Goal: Task Accomplishment & Management: Manage account settings

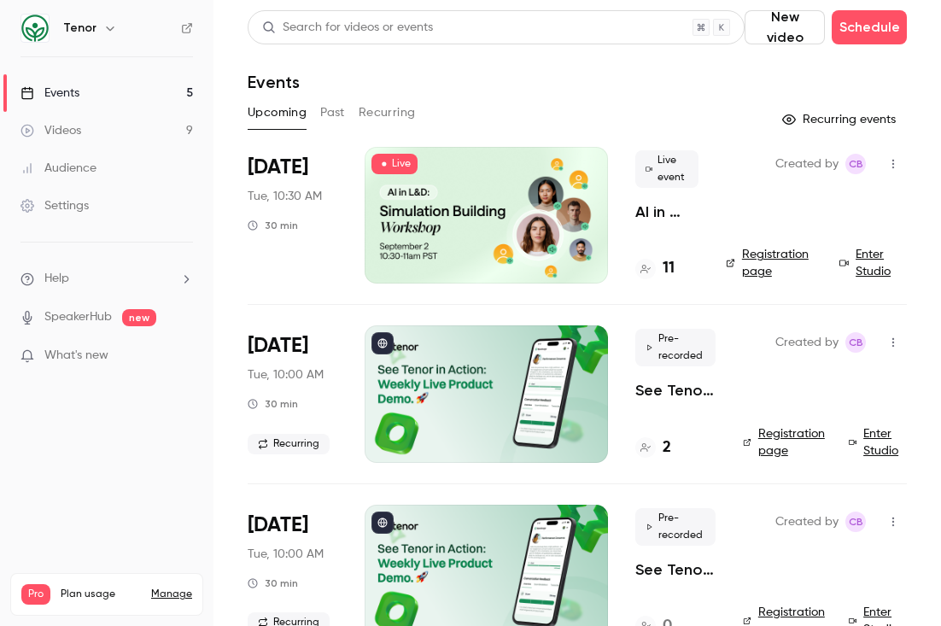
click at [676, 265] on div "11" at bounding box center [666, 268] width 63 height 23
click at [667, 270] on h4 "11" at bounding box center [669, 268] width 12 height 23
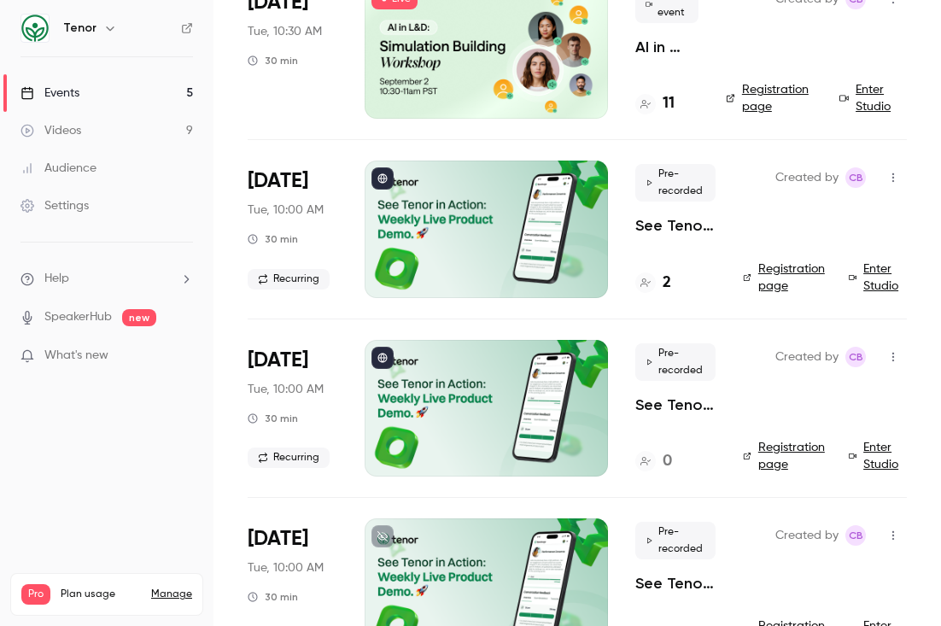
scroll to position [295, 0]
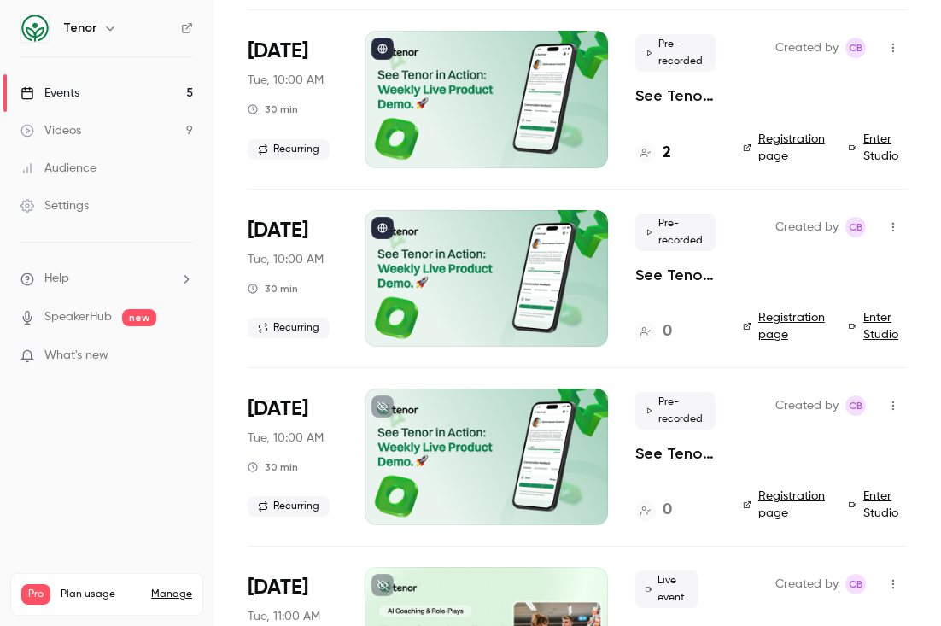
click at [523, 124] on div at bounding box center [486, 99] width 243 height 137
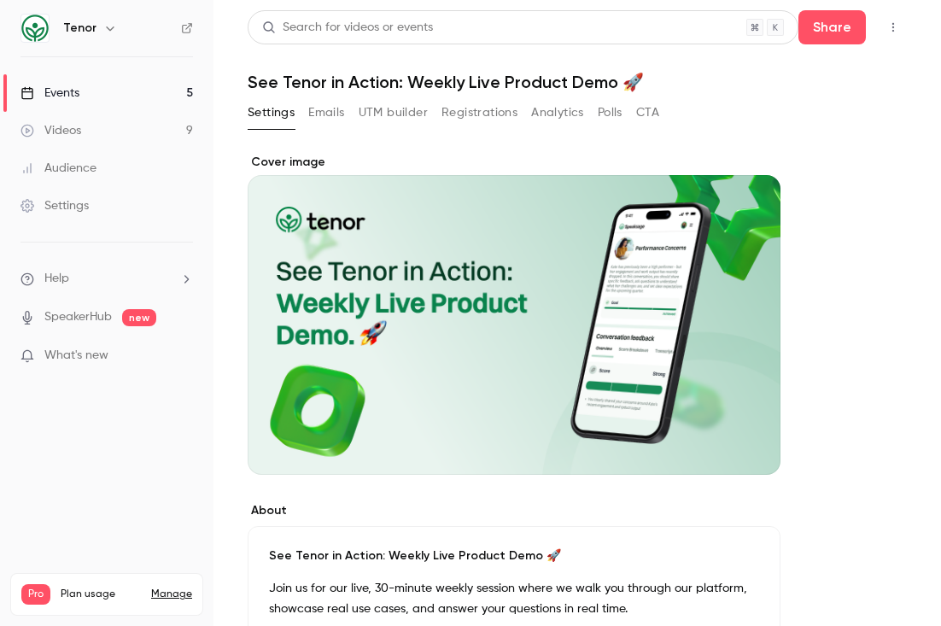
click at [494, 108] on button "Registrations" at bounding box center [479, 112] width 76 height 27
